Goal: Check status: Check status

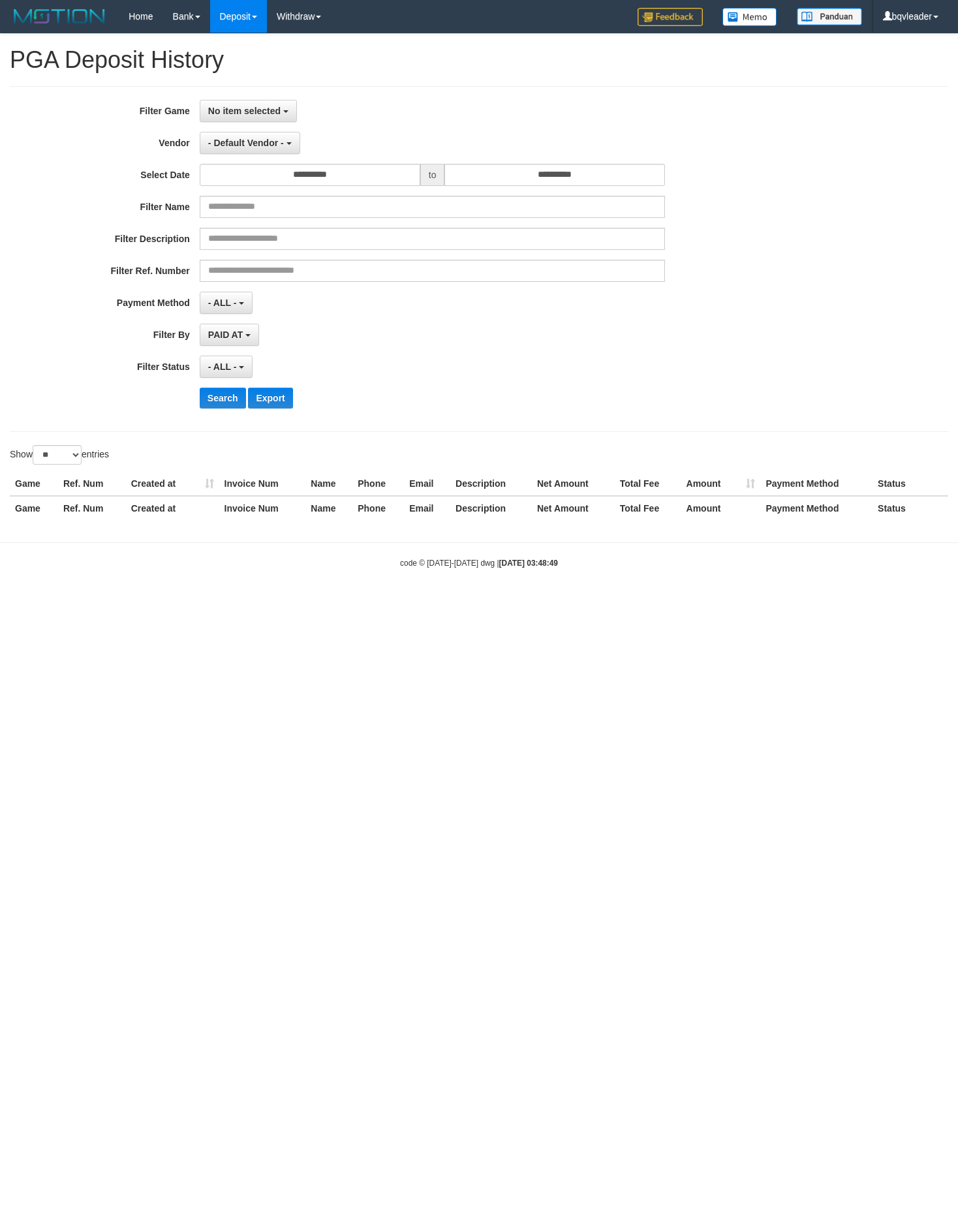
select select
select select "**"
click at [397, 602] on html "Toggle navigation Home Bank Account List Load By Website Group [OXPLAY] BIG138 …" at bounding box center [479, 301] width 958 height 602
click at [304, 587] on body "Toggle navigation Home Bank Account List Load By Website Group [OXPLAY] BIG138 …" at bounding box center [479, 301] width 958 height 602
click at [469, 602] on html "Toggle navigation Home Bank Account List Load By Website Group [OXPLAY] BIG138 …" at bounding box center [479, 301] width 958 height 602
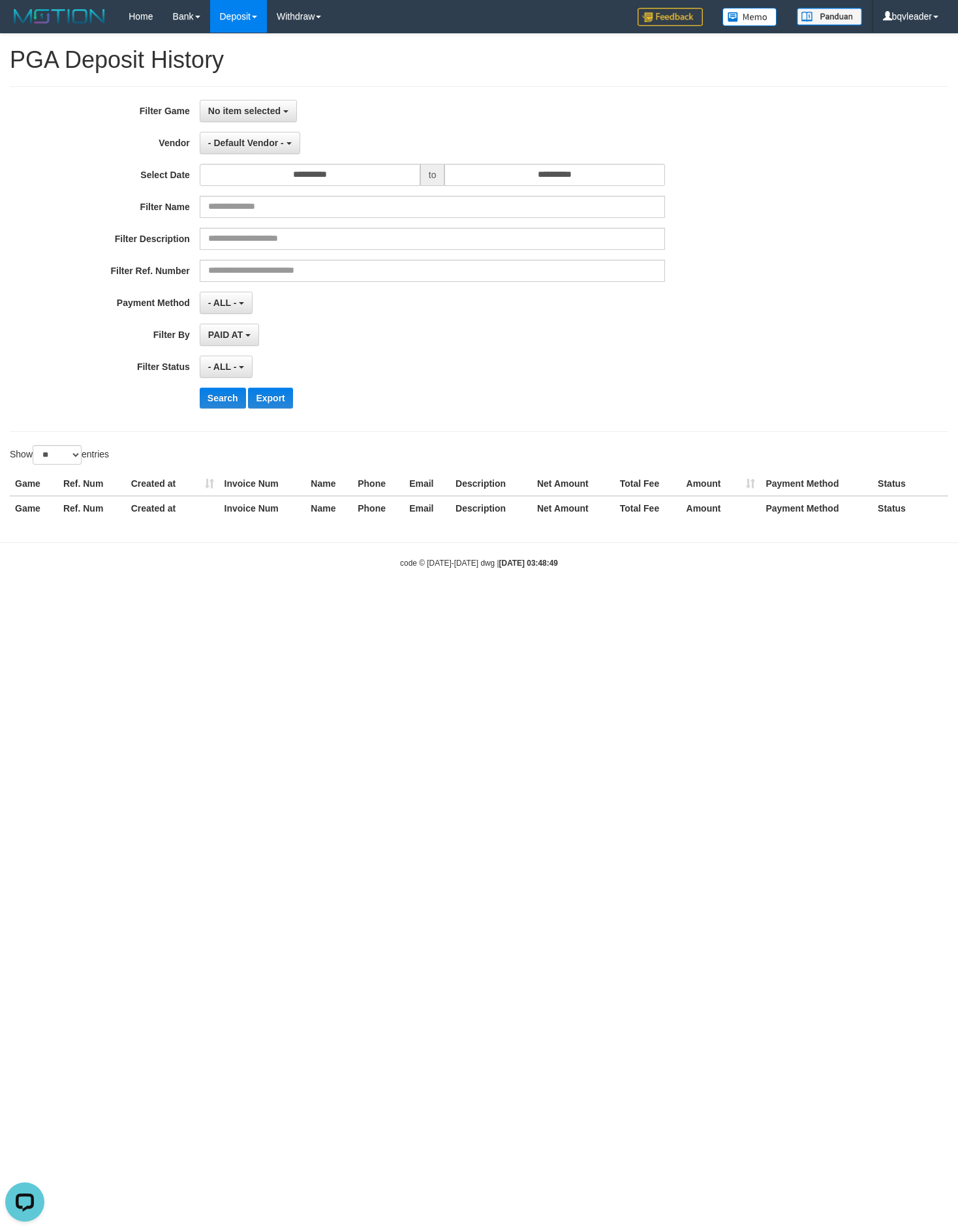
click at [544, 158] on div "**********" at bounding box center [399, 259] width 798 height 319
click at [520, 333] on div "PAID AT PAID AT CREATED AT" at bounding box center [433, 335] width 466 height 22
click at [453, 584] on body "Toggle navigation Home Bank Account List Load By Website Group [OXPLAY] BIG138 …" at bounding box center [479, 301] width 958 height 602
click at [522, 602] on html "Toggle navigation Home Bank Account List Load By Website Group [OXPLAY] BIG138 …" at bounding box center [479, 301] width 958 height 602
click at [450, 602] on html "Toggle navigation Home Bank Account List Load By Website Group [OXPLAY] BIG138 …" at bounding box center [479, 301] width 958 height 602
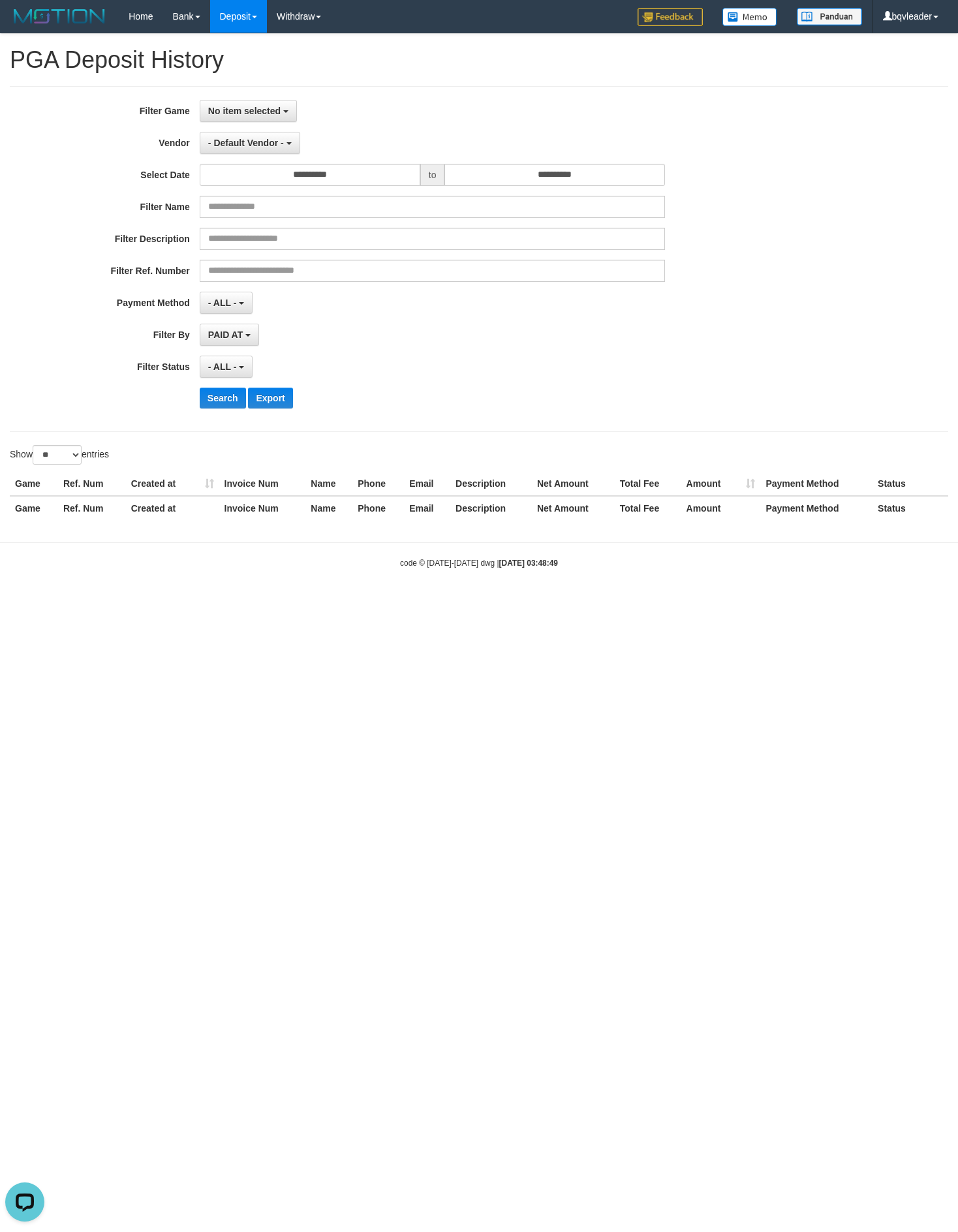
drag, startPoint x: 471, startPoint y: 350, endPoint x: 465, endPoint y: 403, distance: 53.3
click at [471, 346] on div "PAID AT PAID AT CREATED AT" at bounding box center [433, 335] width 466 height 22
click at [585, 602] on html "Toggle navigation Home Bank Account List Load By Website Group [OXPLAY] BIG138 …" at bounding box center [479, 301] width 958 height 602
click at [660, 587] on body "Toggle navigation Home Bank Account List Load By Website Group [OXPLAY] BIG138 …" at bounding box center [479, 301] width 958 height 602
